Goal: Information Seeking & Learning: Learn about a topic

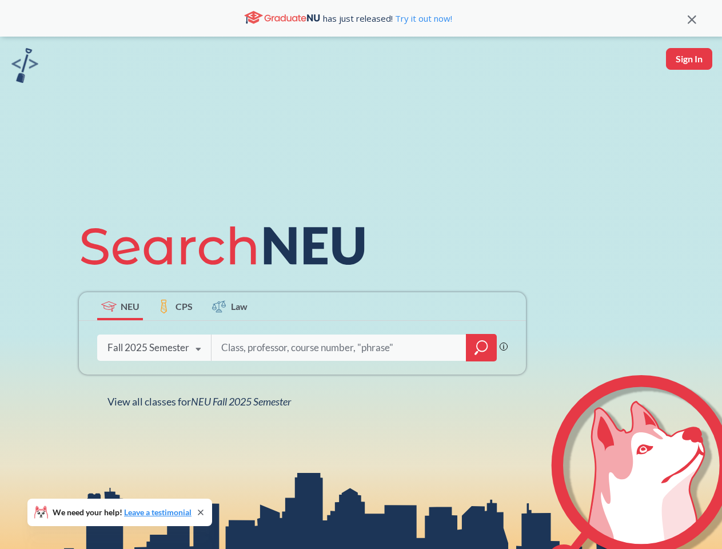
click at [361, 274] on icon at bounding box center [228, 246] width 298 height 64
click at [692, 18] on icon at bounding box center [692, 19] width 9 height 9
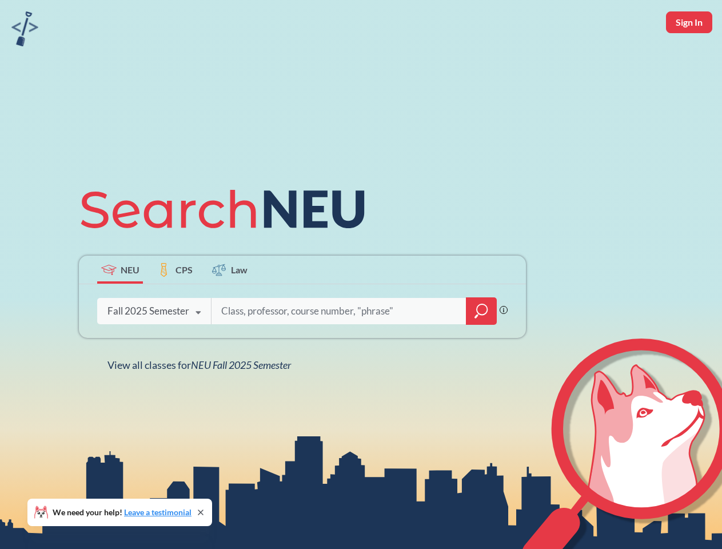
click at [689, 59] on div "NEU CPS Law Phrase search guarantees the exact search appears in the results. E…" at bounding box center [361, 274] width 722 height 549
click at [120, 306] on div "Fall 2025 Semester" at bounding box center [148, 311] width 82 height 13
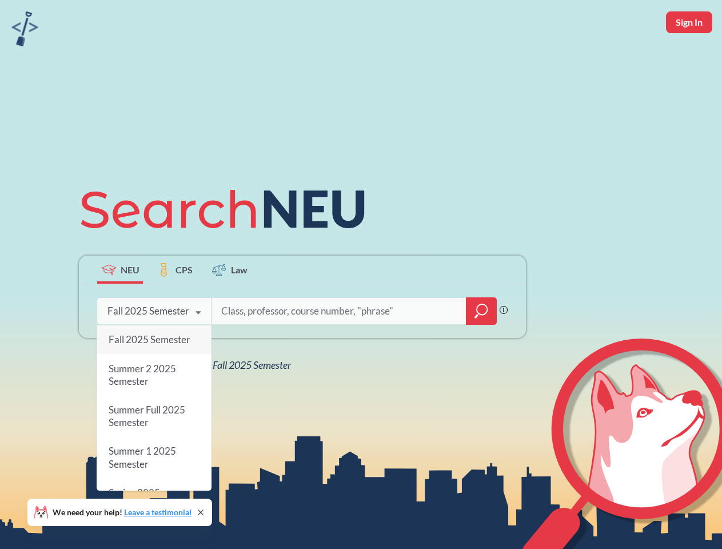
click at [175, 306] on div "Fall 2025 Semester" at bounding box center [148, 311] width 82 height 13
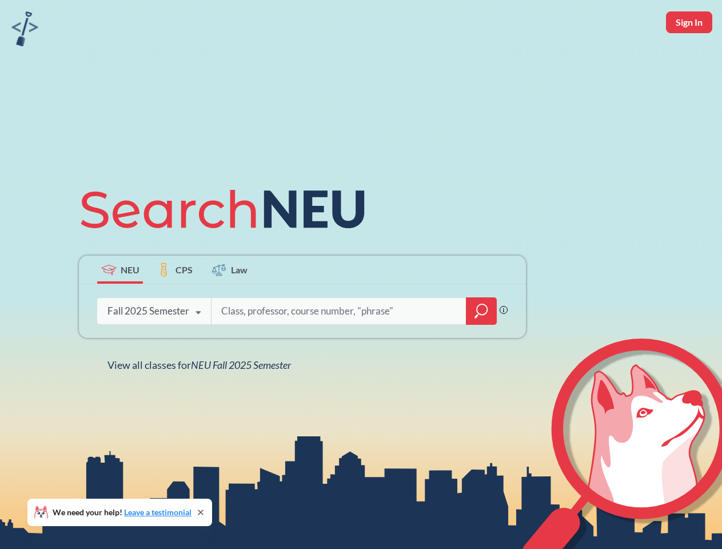
click at [230, 306] on input "search" at bounding box center [339, 311] width 238 height 24
click at [481, 348] on div "NEU CPS Law Phrase search guarantees the exact search appears in the results. E…" at bounding box center [302, 274] width 461 height 194
click at [154, 348] on div "NEU CPS Law Phrase search guarantees the exact search appears in the results. E…" at bounding box center [302, 274] width 461 height 194
click at [198, 349] on div "NEU CPS Law Phrase search guarantees the exact search appears in the results. E…" at bounding box center [302, 274] width 461 height 194
click at [202, 401] on div "NEU CPS Law Phrase search guarantees the exact search appears in the results. E…" at bounding box center [361, 274] width 722 height 549
